Goal: Task Accomplishment & Management: Manage account settings

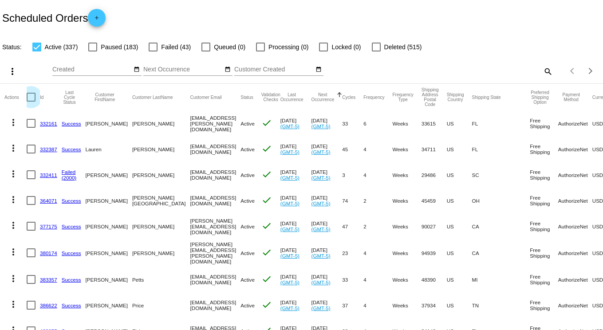
click at [28, 97] on div at bounding box center [31, 97] width 9 height 9
click at [31, 102] on input "checkbox" at bounding box center [31, 102] width 0 height 0
checkbox input "true"
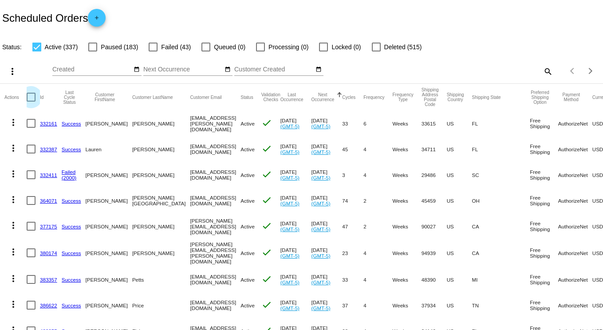
checkbox input "true"
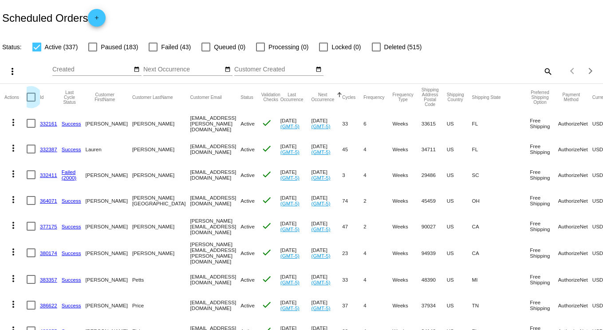
checkbox input "true"
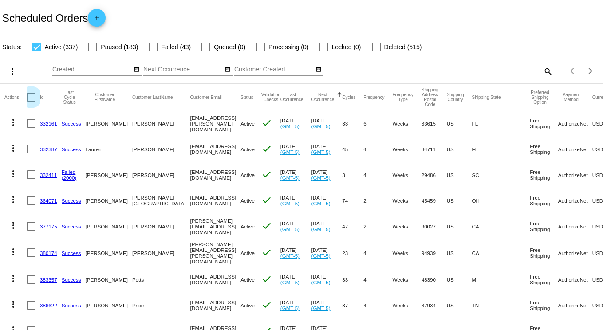
checkbox input "true"
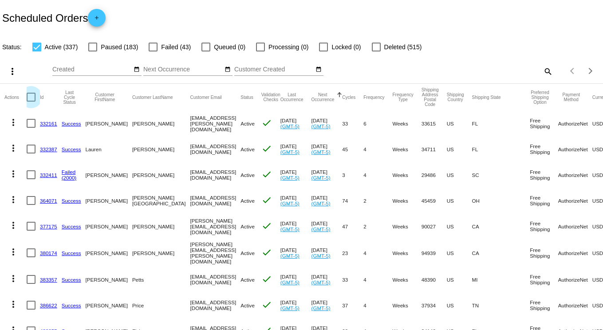
checkbox input "true"
click at [13, 72] on mat-icon "more_vert" at bounding box center [12, 71] width 11 height 11
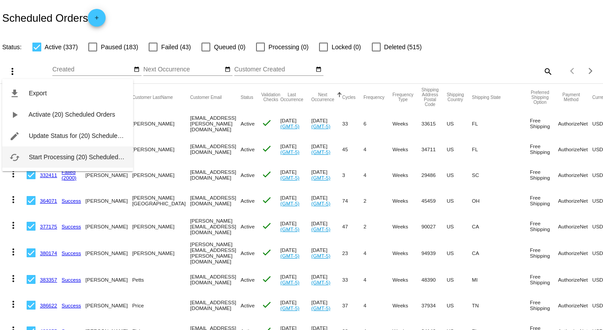
click at [54, 157] on span "Start Processing (20) Scheduled Orders" at bounding box center [84, 156] width 110 height 7
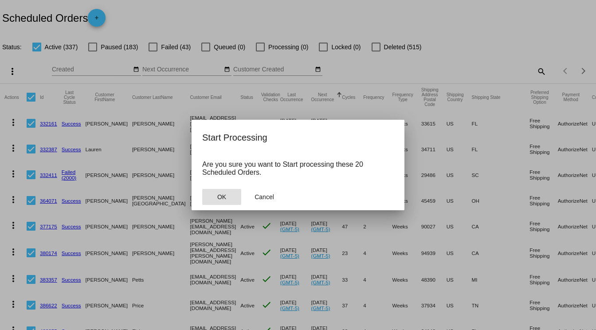
click at [223, 196] on span "OK" at bounding box center [221, 196] width 9 height 7
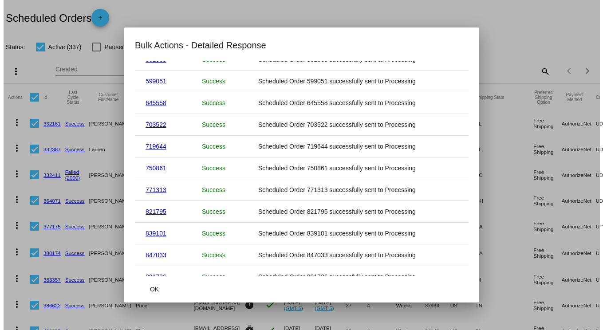
scroll to position [260, 0]
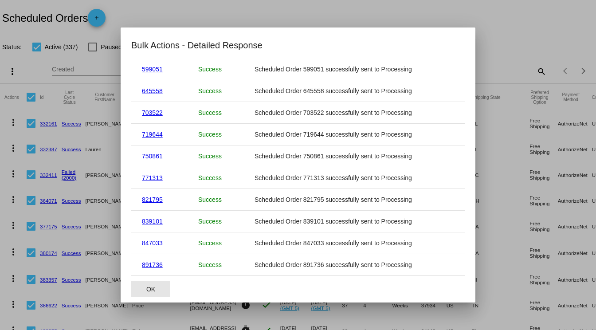
click at [151, 286] on span "OK" at bounding box center [150, 289] width 9 height 7
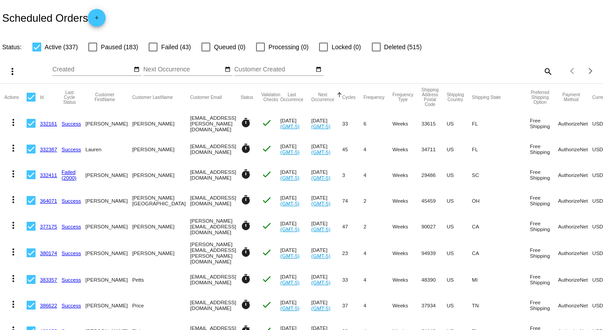
click at [334, 3] on div "Scheduled Orders add" at bounding box center [301, 17] width 603 height 35
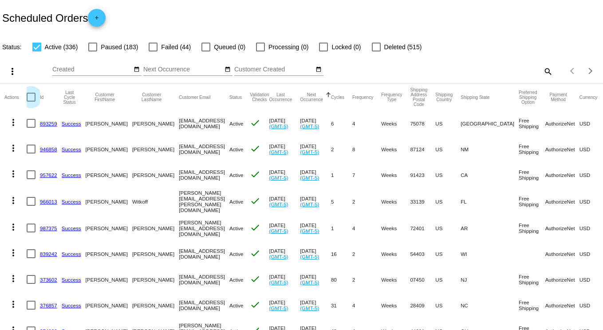
drag, startPoint x: 31, startPoint y: 97, endPoint x: 35, endPoint y: 99, distance: 5.4
click at [31, 97] on div at bounding box center [31, 97] width 9 height 9
click at [31, 102] on input "checkbox" at bounding box center [31, 102] width 0 height 0
checkbox input "true"
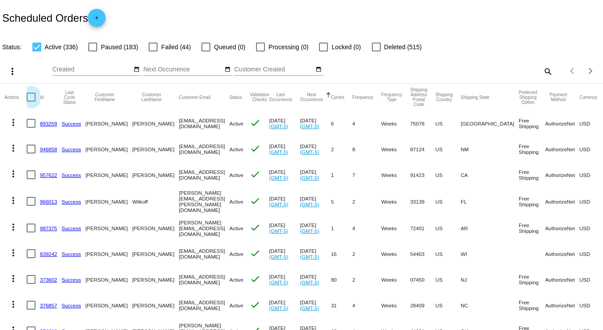
checkbox input "true"
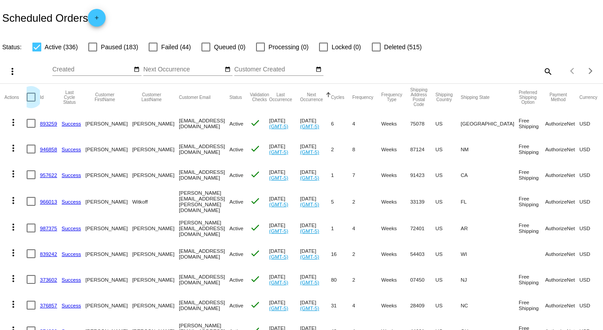
checkbox input "true"
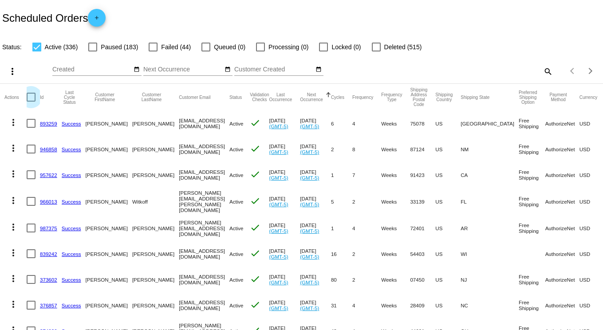
checkbox input "true"
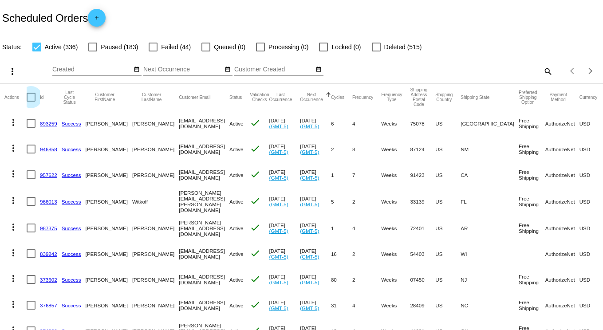
checkbox input "true"
click at [12, 72] on mat-icon "more_vert" at bounding box center [12, 71] width 11 height 11
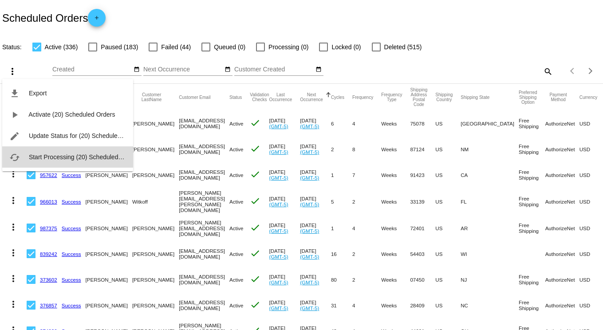
click at [57, 153] on span "Start Processing (20) Scheduled Orders" at bounding box center [84, 156] width 110 height 7
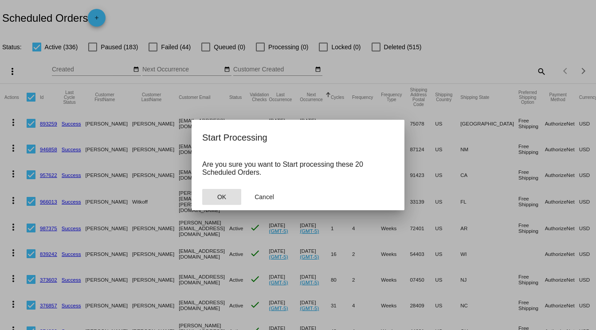
click at [223, 193] on span "OK" at bounding box center [221, 196] width 9 height 7
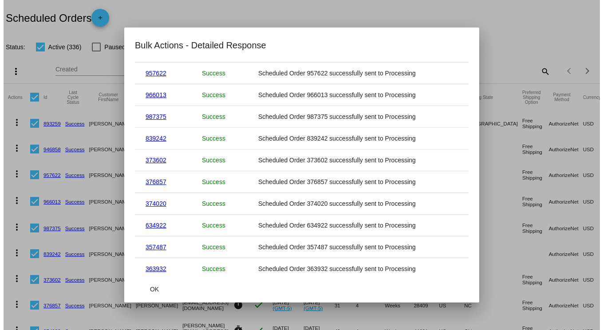
scroll to position [260, 0]
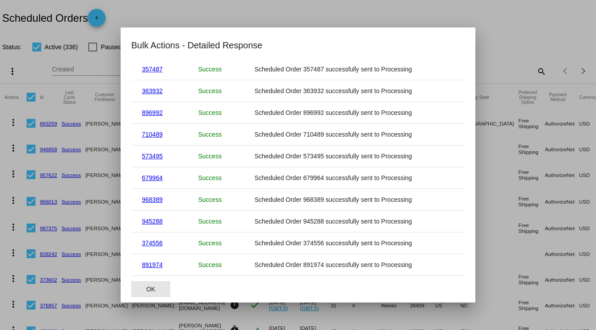
drag, startPoint x: 145, startPoint y: 286, endPoint x: 198, endPoint y: 287, distance: 52.8
click at [145, 286] on button "OK" at bounding box center [150, 289] width 39 height 16
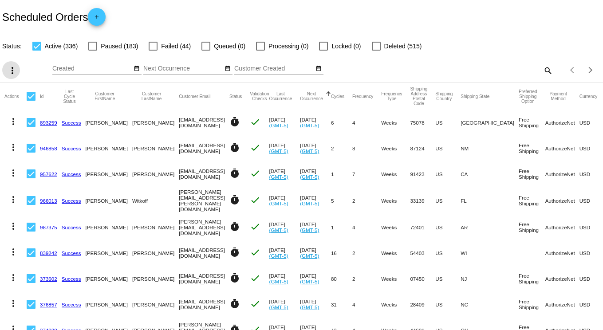
scroll to position [0, 0]
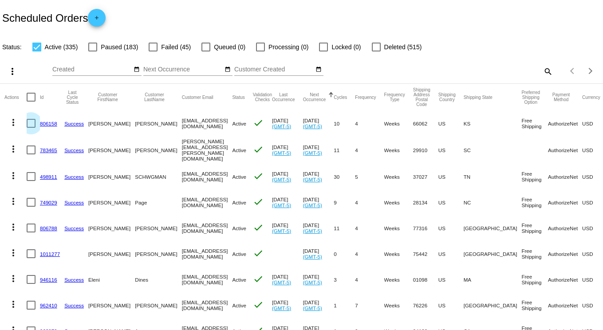
drag, startPoint x: 30, startPoint y: 124, endPoint x: 27, endPoint y: 132, distance: 8.8
click at [30, 126] on div at bounding box center [31, 123] width 9 height 9
click at [31, 128] on input "checkbox" at bounding box center [31, 128] width 0 height 0
checkbox input "true"
click at [28, 150] on div at bounding box center [31, 149] width 9 height 9
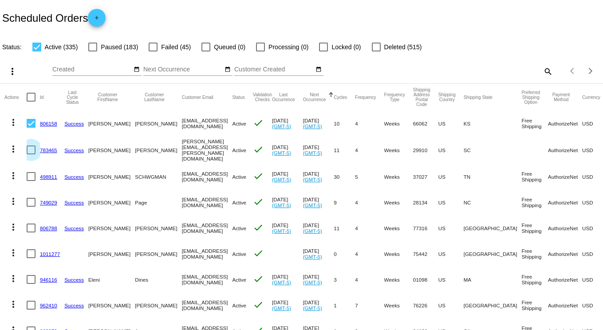
click at [31, 154] on input "checkbox" at bounding box center [31, 154] width 0 height 0
checkbox input "true"
drag, startPoint x: 32, startPoint y: 173, endPoint x: 30, endPoint y: 184, distance: 10.4
click at [32, 176] on div at bounding box center [31, 176] width 9 height 9
click at [31, 181] on input "checkbox" at bounding box center [31, 181] width 0 height 0
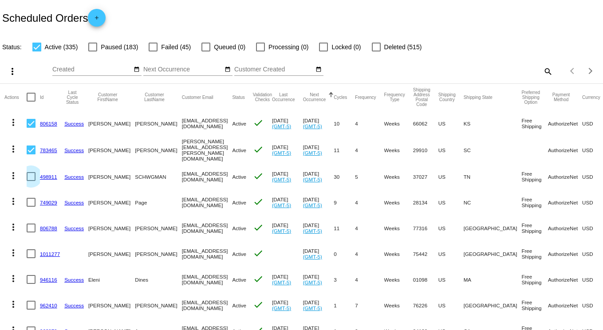
checkbox input "true"
drag, startPoint x: 30, startPoint y: 199, endPoint x: 83, endPoint y: 195, distance: 53.4
click at [30, 199] on div at bounding box center [31, 202] width 9 height 9
click at [31, 207] on input "checkbox" at bounding box center [31, 207] width 0 height 0
checkbox input "true"
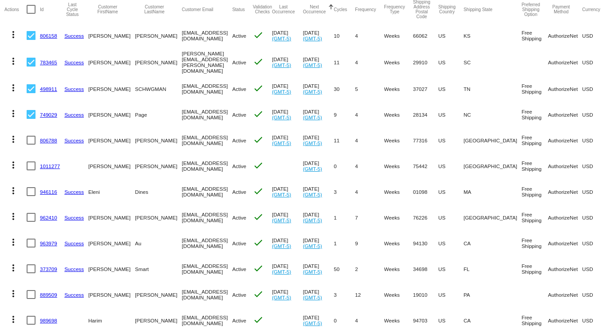
scroll to position [89, 0]
click at [32, 136] on div at bounding box center [31, 139] width 9 height 9
click at [31, 144] on input "checkbox" at bounding box center [31, 144] width 0 height 0
checkbox input "true"
click at [31, 162] on div at bounding box center [31, 165] width 9 height 9
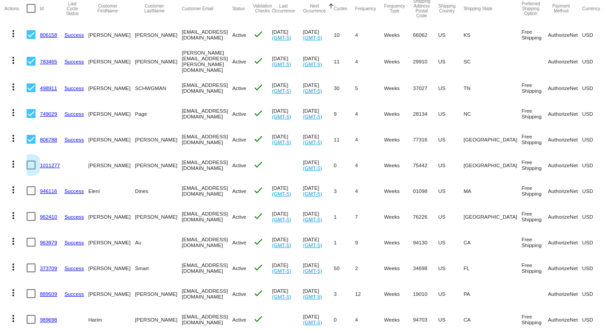
click at [31, 169] on input "checkbox" at bounding box center [31, 169] width 0 height 0
checkbox input "true"
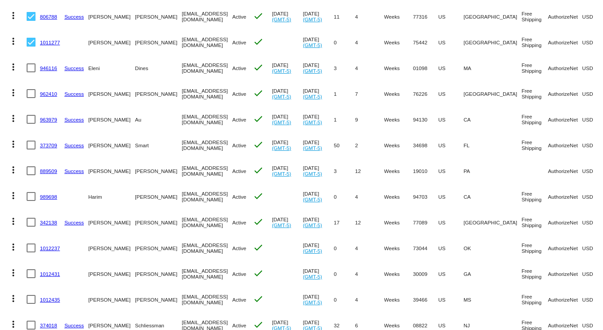
scroll to position [222, 0]
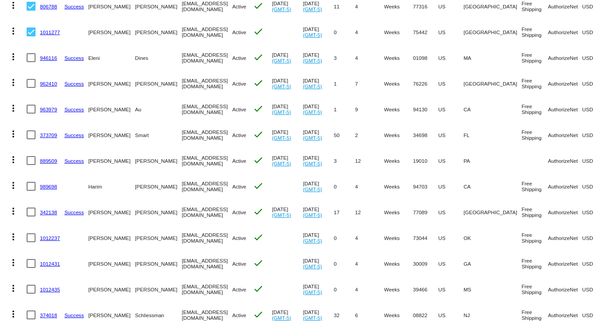
click at [31, 54] on div at bounding box center [31, 57] width 9 height 9
click at [31, 62] on input "checkbox" at bounding box center [31, 62] width 0 height 0
checkbox input "true"
click at [31, 79] on div at bounding box center [31, 83] width 9 height 9
click at [31, 88] on input "checkbox" at bounding box center [31, 88] width 0 height 0
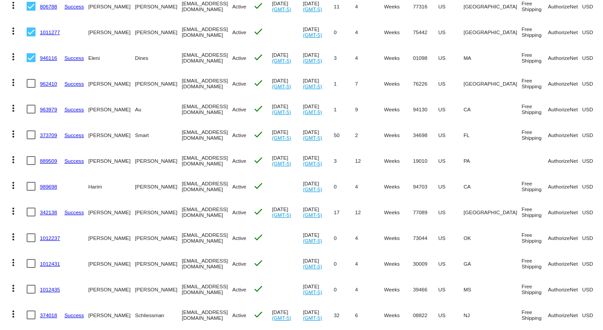
checkbox input "true"
click at [29, 105] on div at bounding box center [31, 109] width 9 height 9
click at [31, 114] on input "checkbox" at bounding box center [31, 114] width 0 height 0
checkbox input "true"
click at [33, 130] on div at bounding box center [31, 134] width 9 height 9
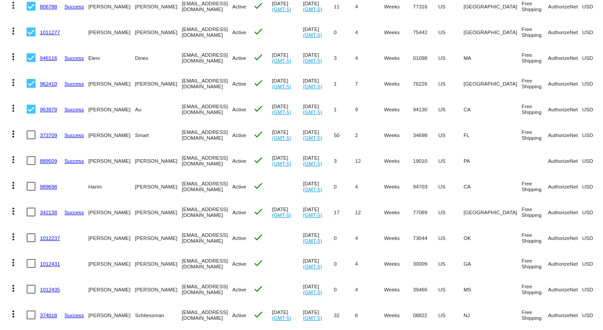
click at [31, 139] on input "checkbox" at bounding box center [31, 139] width 0 height 0
checkbox input "true"
click at [33, 157] on div at bounding box center [31, 160] width 9 height 9
click at [31, 165] on input "checkbox" at bounding box center [31, 165] width 0 height 0
checkbox input "true"
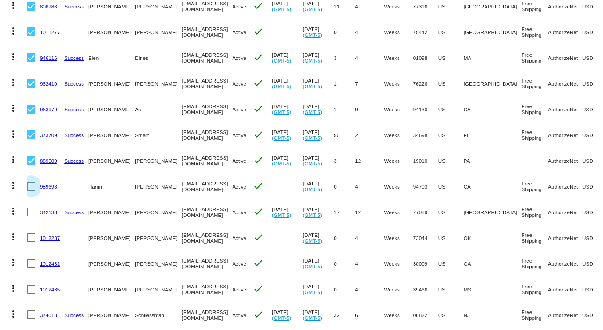
click at [31, 184] on div at bounding box center [31, 186] width 9 height 9
click at [31, 191] on input "checkbox" at bounding box center [31, 191] width 0 height 0
checkbox input "true"
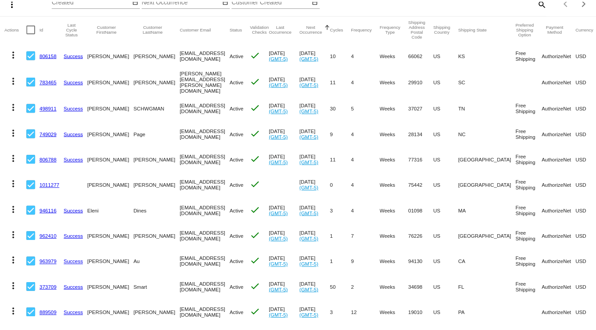
scroll to position [0, 0]
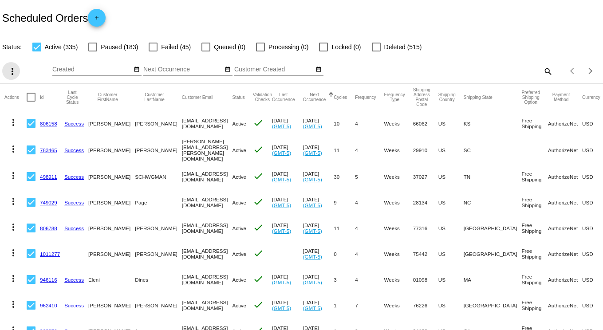
click at [12, 71] on mat-icon "more_vert" at bounding box center [12, 71] width 11 height 11
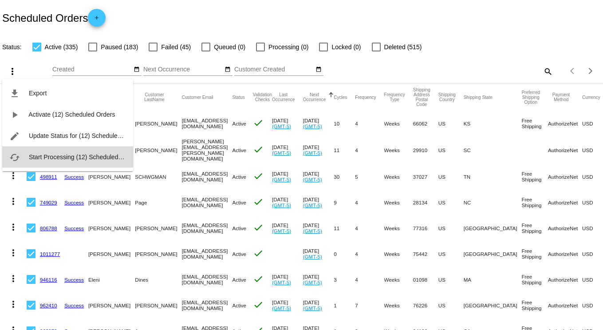
click at [56, 155] on span "Start Processing (12) Scheduled Orders" at bounding box center [84, 156] width 110 height 7
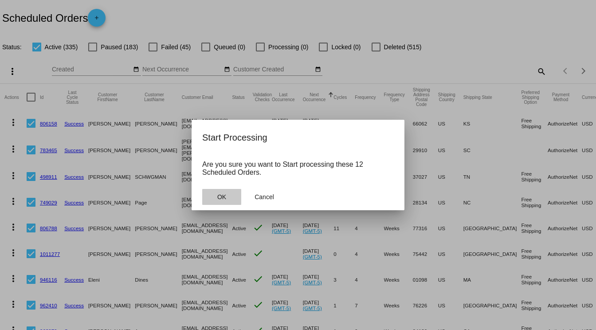
click at [222, 197] on span "OK" at bounding box center [221, 196] width 9 height 7
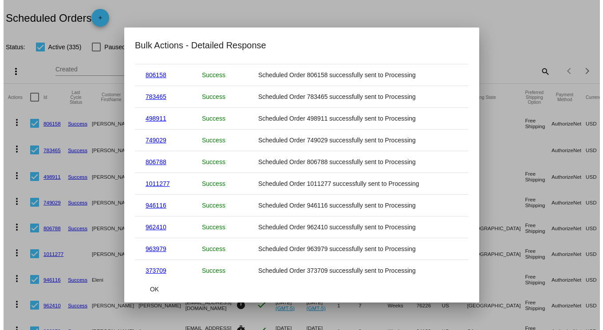
scroll to position [86, 0]
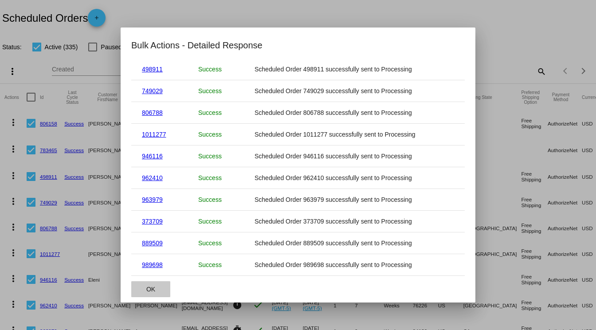
click at [145, 287] on button "OK" at bounding box center [150, 289] width 39 height 16
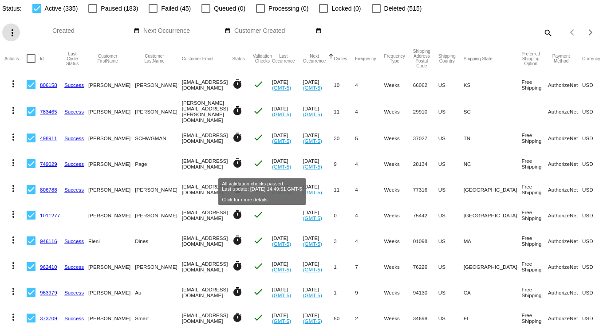
scroll to position [89, 0]
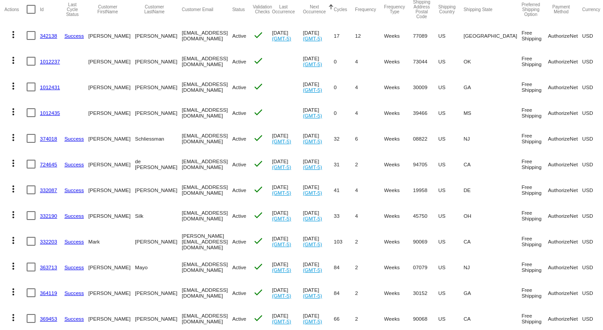
scroll to position [89, 0]
click at [12, 35] on mat-icon "more_vert" at bounding box center [13, 33] width 11 height 11
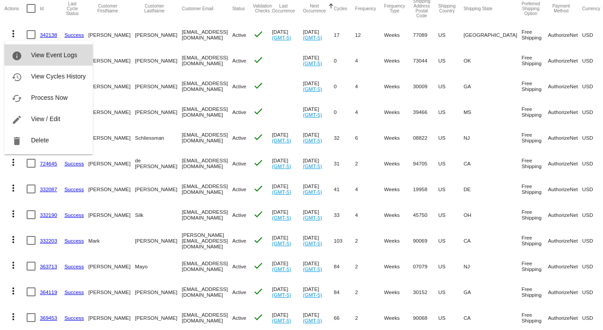
click at [56, 57] on span "View Event Logs" at bounding box center [54, 54] width 46 height 7
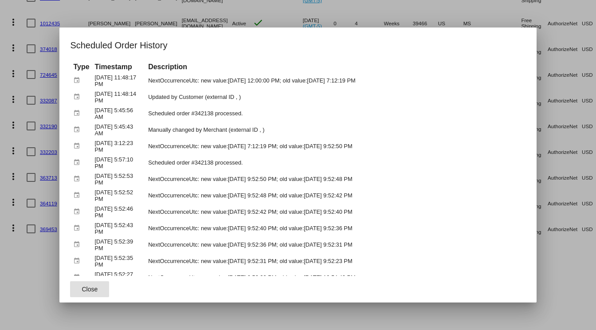
click at [85, 291] on span "Close" at bounding box center [90, 289] width 16 height 7
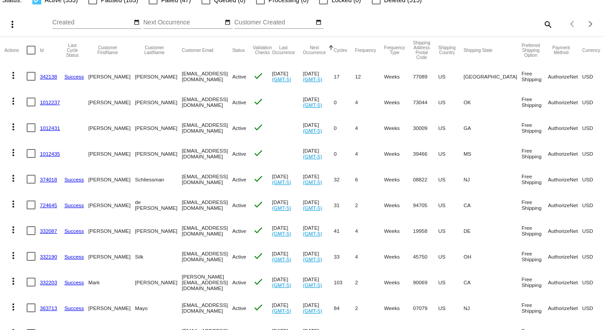
scroll to position [0, 0]
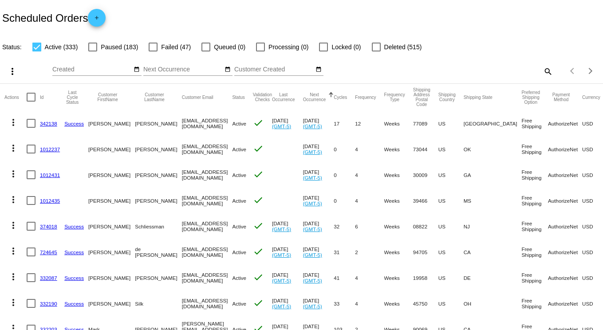
click at [12, 148] on mat-icon "more_vert" at bounding box center [13, 148] width 11 height 11
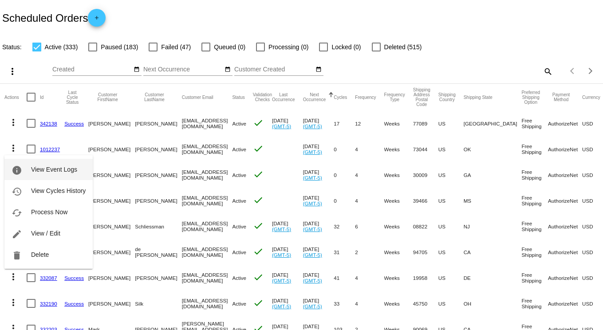
click at [50, 165] on button "info View Event Logs" at bounding box center [48, 169] width 88 height 21
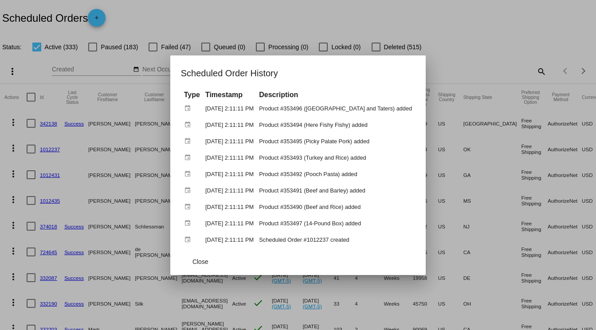
click at [483, 50] on div at bounding box center [298, 165] width 596 height 330
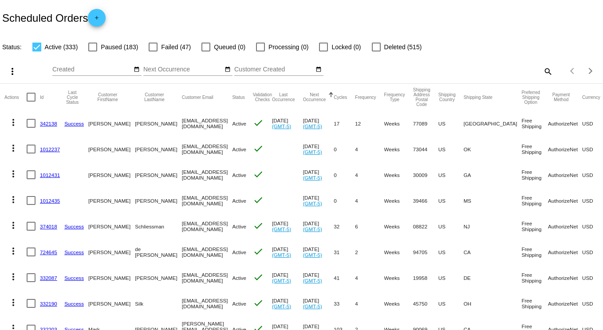
click at [51, 146] on link "1012237" at bounding box center [50, 149] width 20 height 6
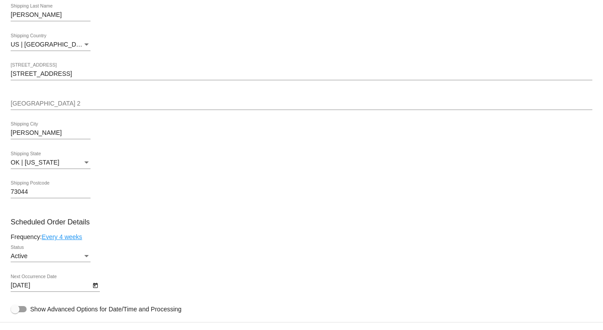
scroll to position [355, 0]
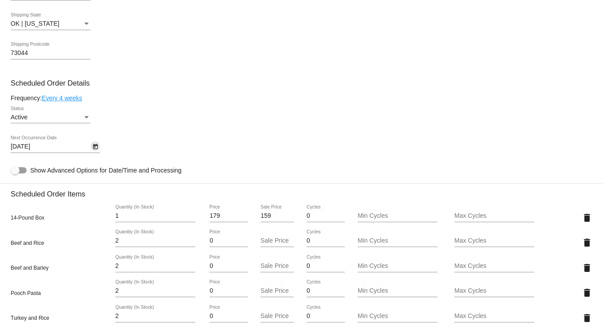
click at [94, 149] on icon "Open calendar" at bounding box center [95, 146] width 5 height 5
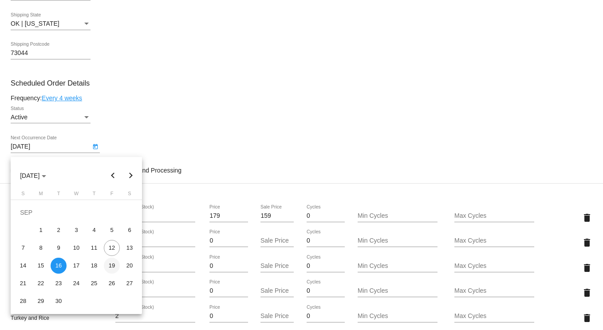
click at [112, 266] on div "19" at bounding box center [112, 266] width 16 height 16
type input "9/19/2025"
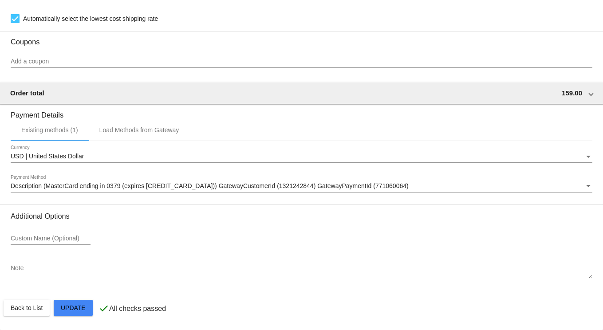
scroll to position [846, 0]
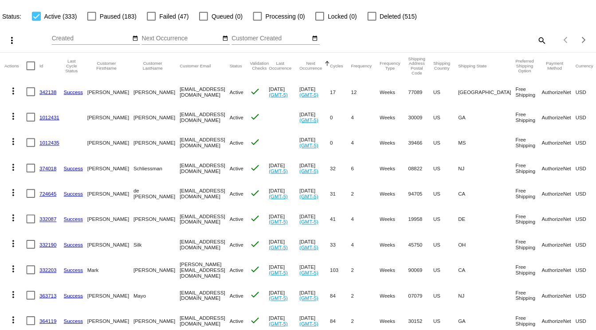
scroll to position [89, 0]
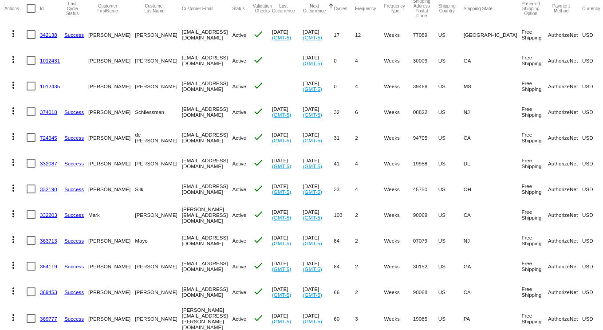
click at [11, 33] on mat-icon "more_vert" at bounding box center [13, 33] width 11 height 11
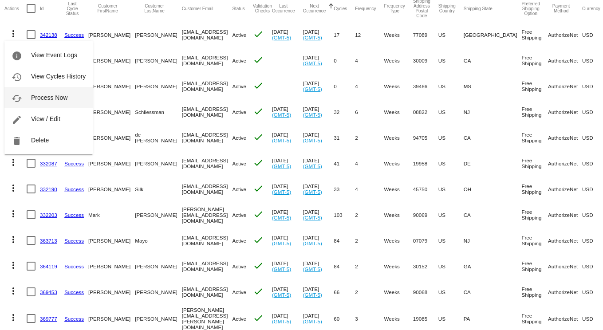
click at [52, 97] on span "Process Now" at bounding box center [49, 97] width 36 height 7
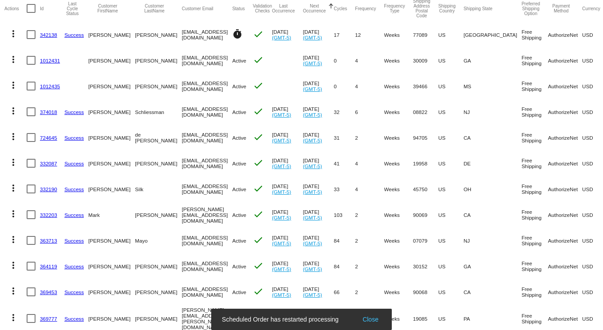
click at [13, 58] on mat-icon "more_vert" at bounding box center [13, 59] width 11 height 11
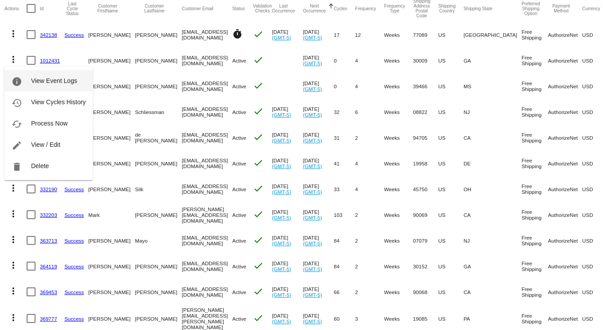
click at [47, 76] on button "info View Event Logs" at bounding box center [48, 80] width 88 height 21
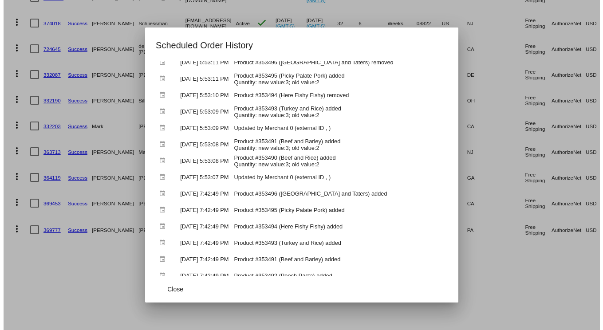
scroll to position [106, 0]
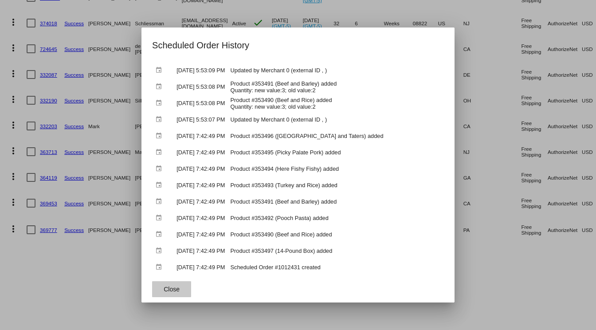
click at [164, 289] on span "Close" at bounding box center [172, 289] width 16 height 7
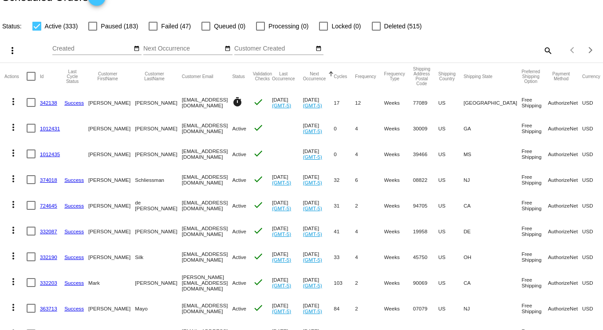
scroll to position [0, 0]
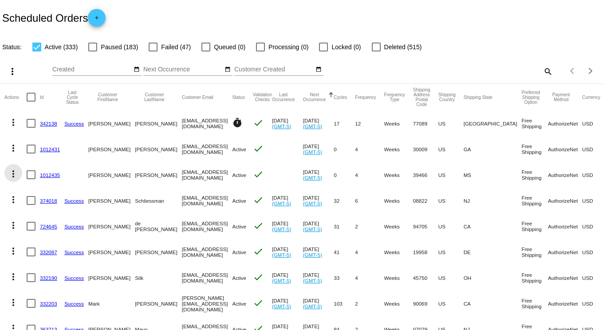
click at [10, 173] on mat-icon "more_vert" at bounding box center [13, 173] width 11 height 11
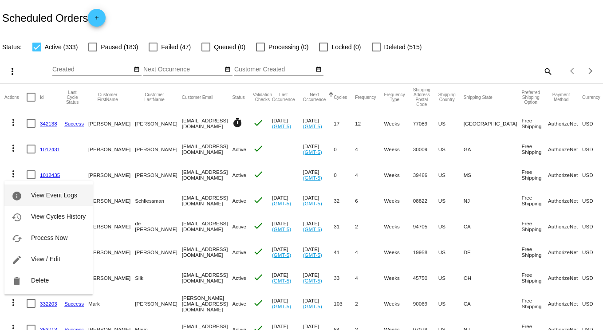
click at [51, 192] on span "View Event Logs" at bounding box center [54, 195] width 46 height 7
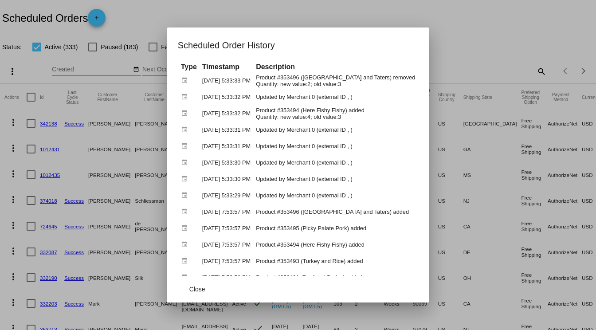
click at [508, 37] on div at bounding box center [298, 165] width 596 height 330
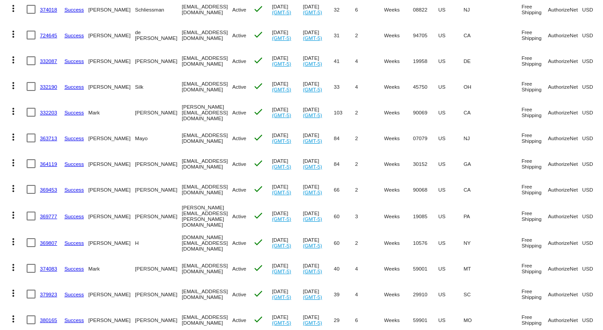
scroll to position [133, 0]
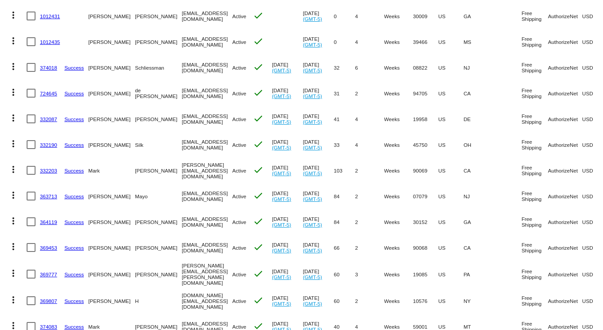
click at [43, 42] on link "1012435" at bounding box center [50, 42] width 20 height 6
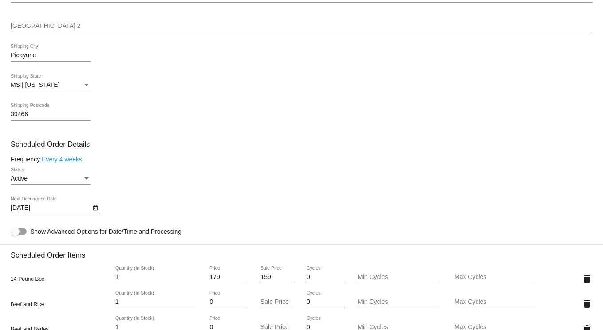
scroll to position [399, 0]
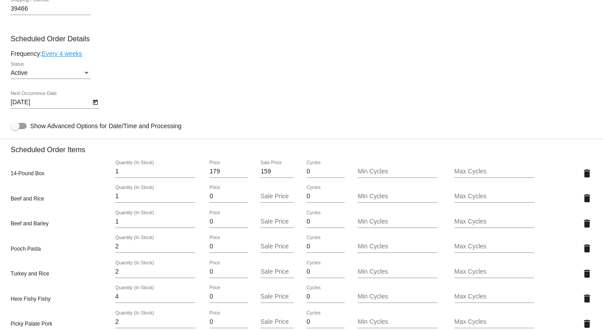
click at [95, 108] on icon "Open calendar" at bounding box center [95, 102] width 6 height 11
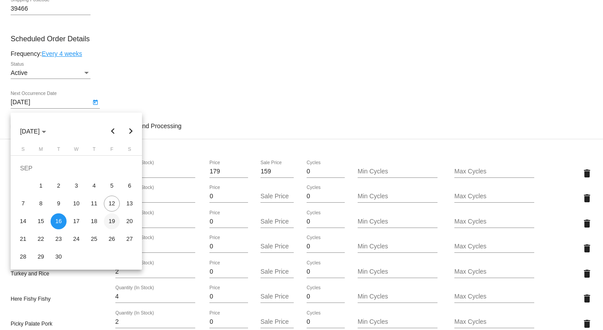
click at [111, 223] on div "19" at bounding box center [112, 221] width 16 height 16
type input "9/19/2025"
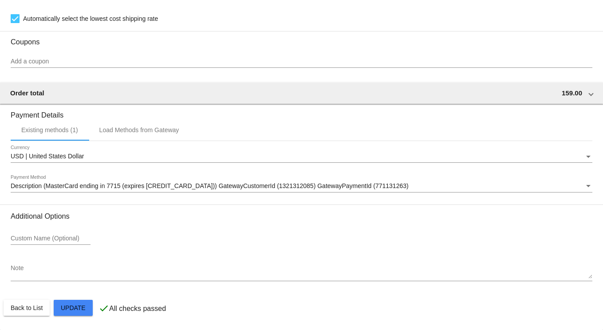
scroll to position [846, 0]
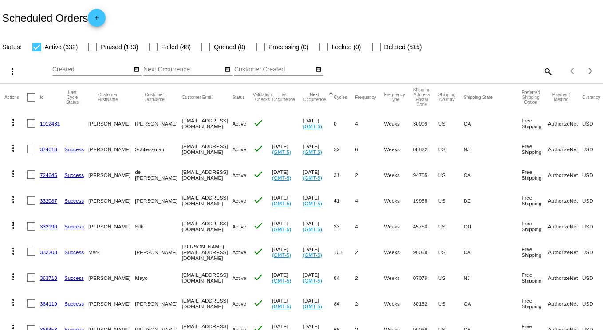
click at [45, 123] on link "1012431" at bounding box center [50, 124] width 20 height 6
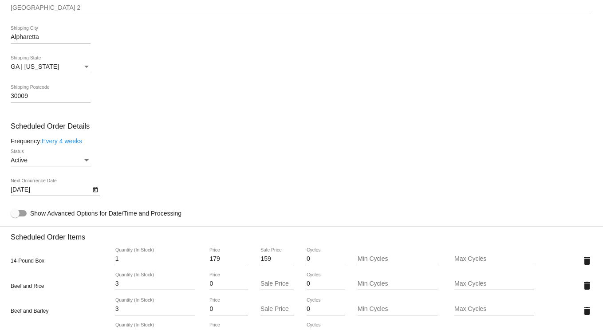
scroll to position [355, 0]
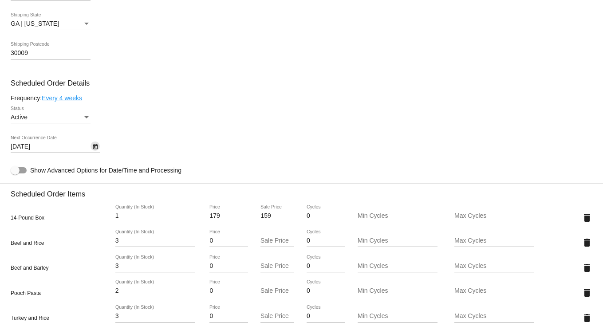
click at [94, 151] on icon "Open calendar" at bounding box center [95, 146] width 6 height 11
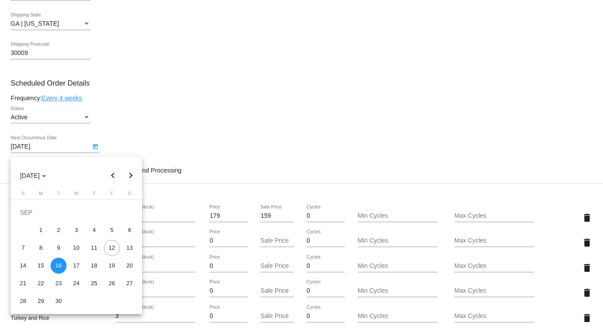
click at [111, 263] on div "19" at bounding box center [112, 266] width 16 height 16
type input "9/19/2025"
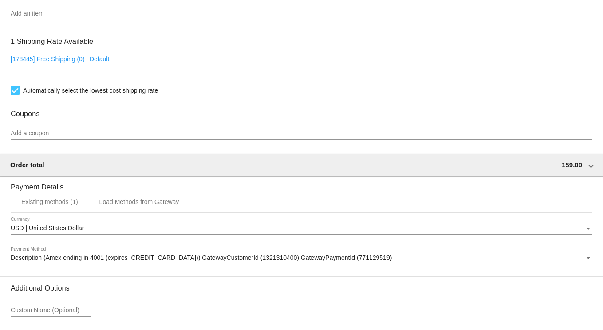
scroll to position [796, 0]
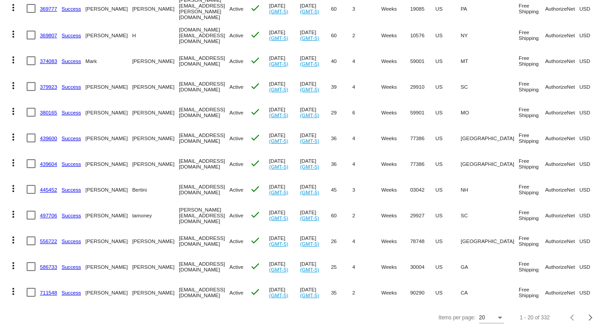
scroll to position [326, 0]
click at [586, 316] on div "Next page" at bounding box center [589, 317] width 6 height 6
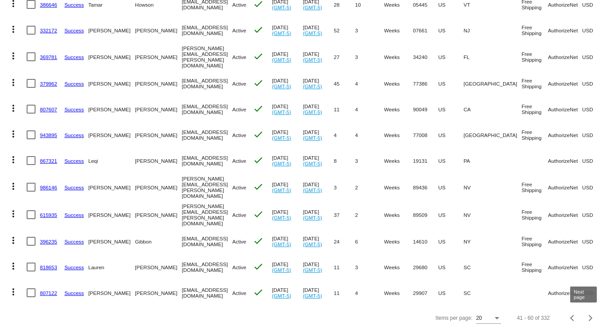
click at [586, 317] on div "Next page" at bounding box center [589, 318] width 6 height 6
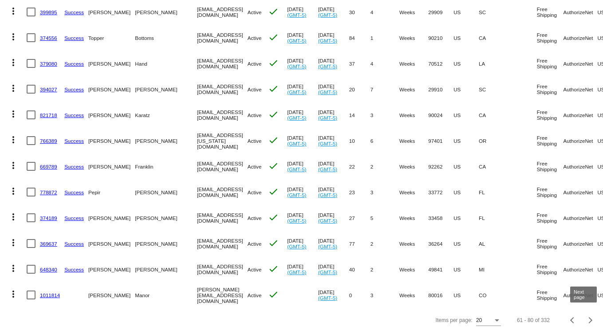
click at [586, 317] on div "Next page" at bounding box center [589, 320] width 6 height 6
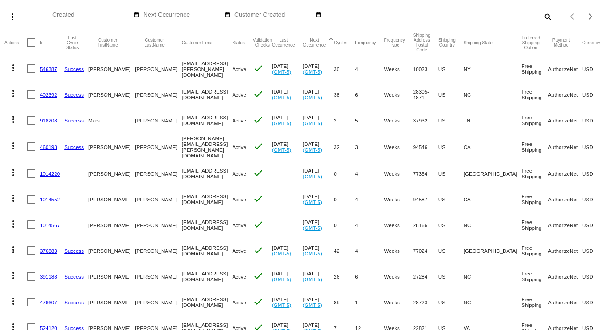
scroll to position [44, 0]
